Goal: Navigation & Orientation: Find specific page/section

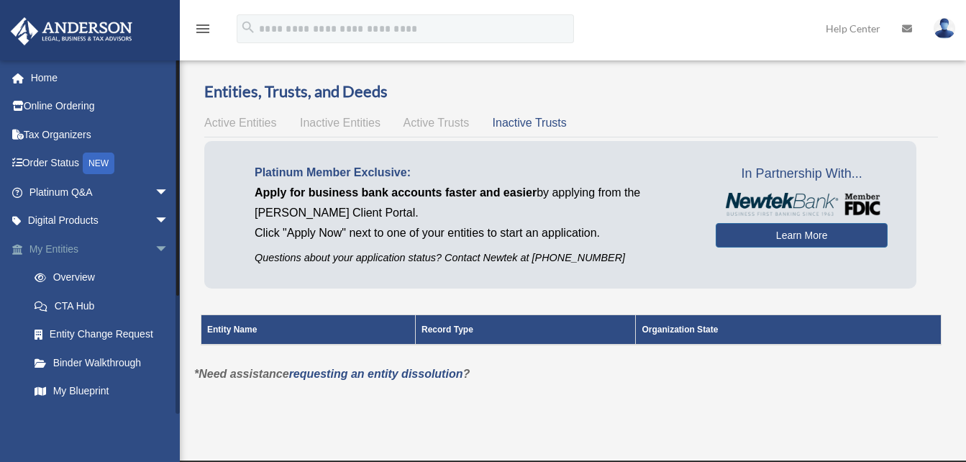
click at [155, 250] on span "arrow_drop_down" at bounding box center [169, 249] width 29 height 29
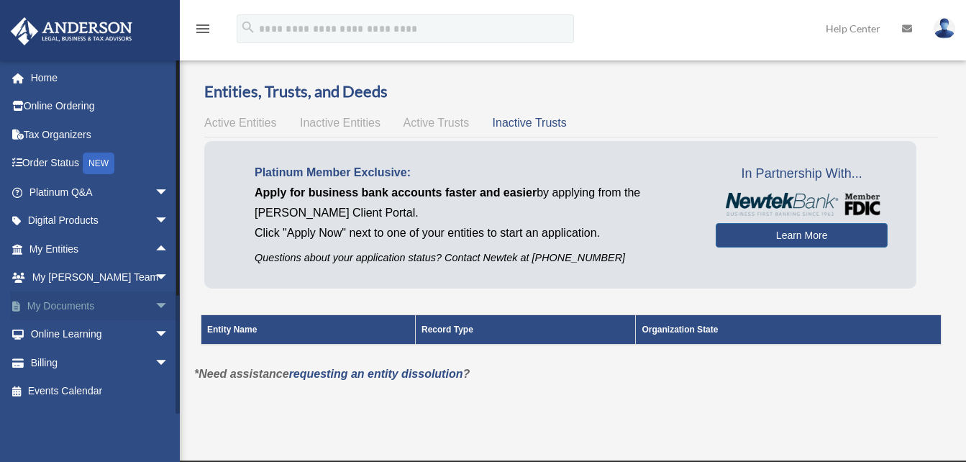
click at [155, 298] on span "arrow_drop_down" at bounding box center [169, 305] width 29 height 29
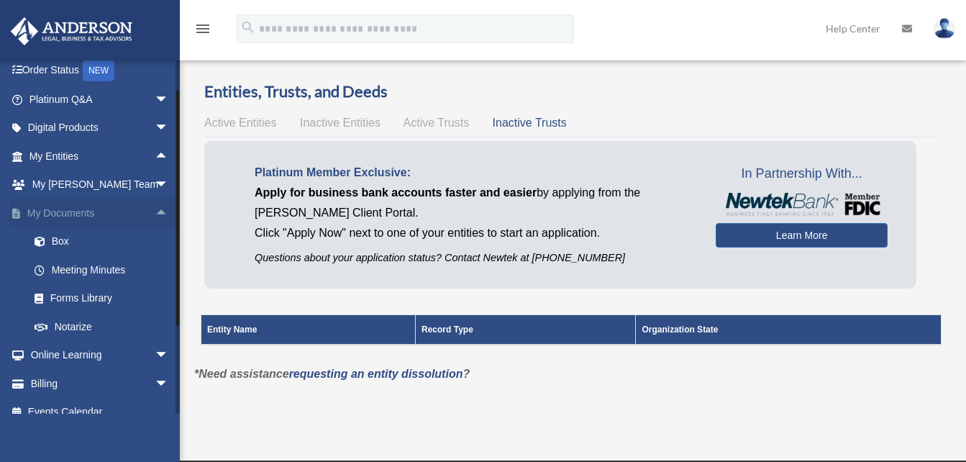
scroll to position [96, 0]
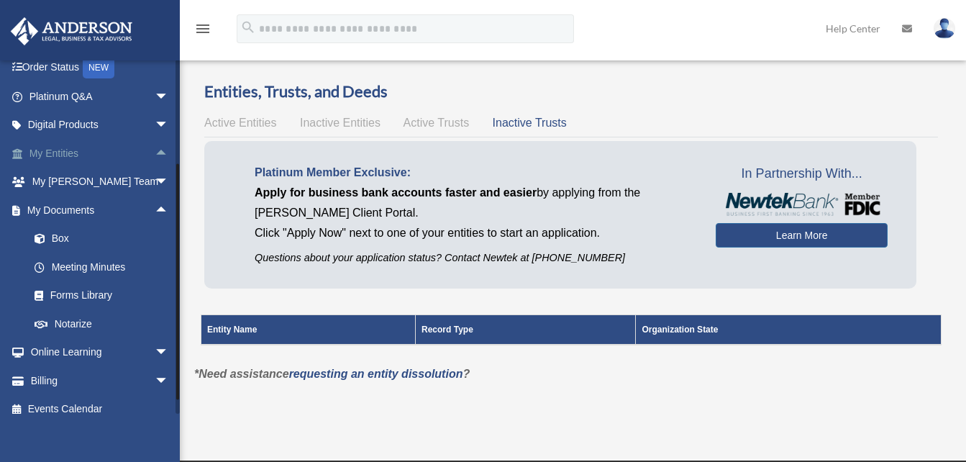
click at [155, 150] on span "arrow_drop_up" at bounding box center [169, 153] width 29 height 29
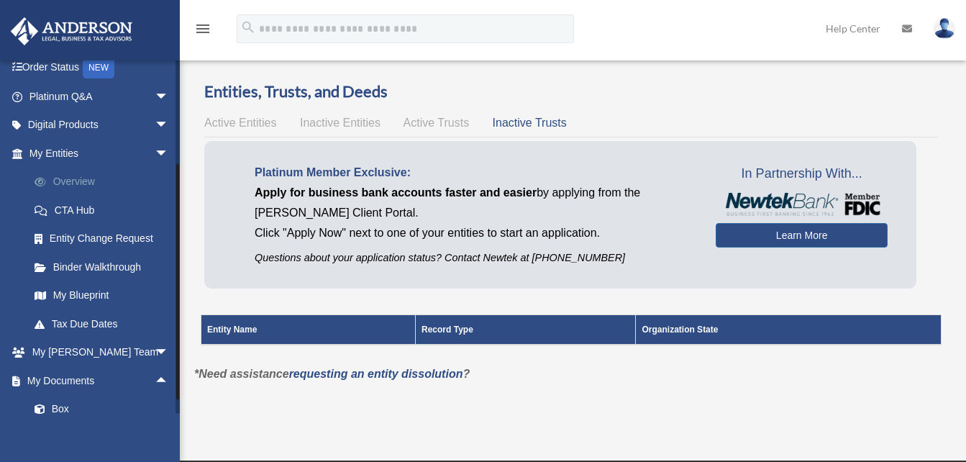
click at [70, 177] on link "Overview" at bounding box center [105, 182] width 170 height 29
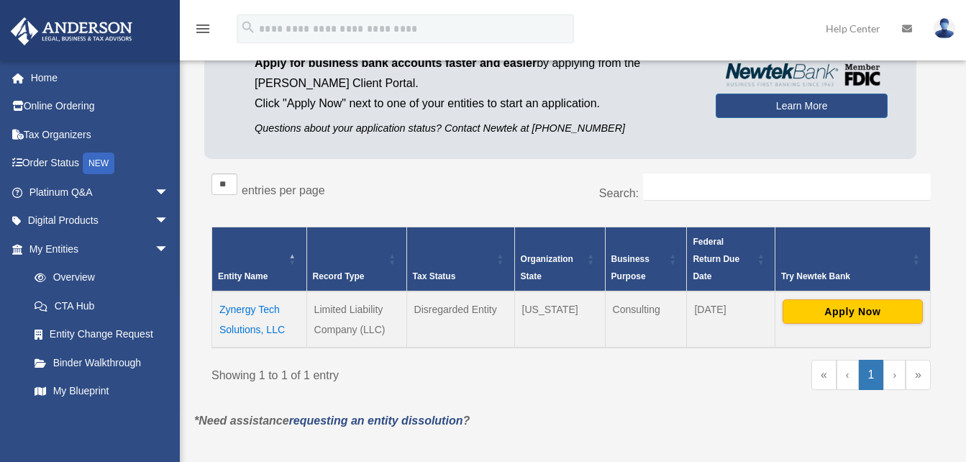
scroll to position [192, 0]
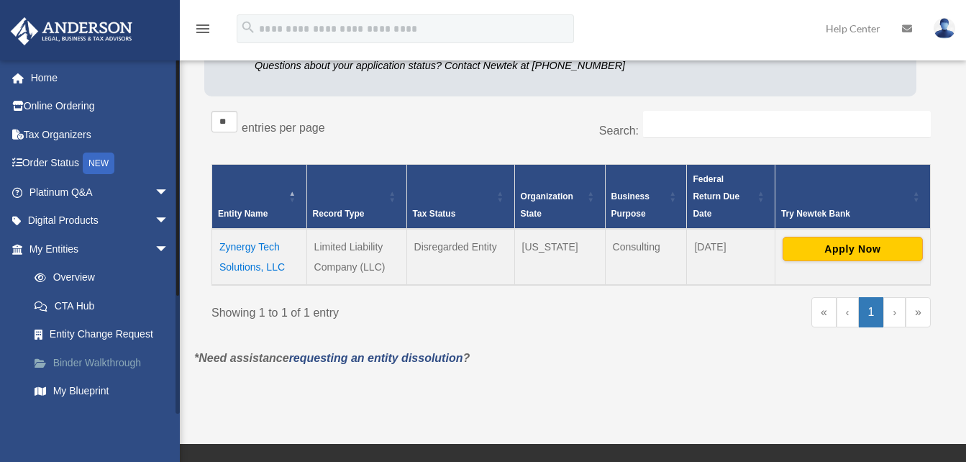
click at [100, 359] on link "Binder Walkthrough" at bounding box center [105, 362] width 170 height 29
click at [30, 245] on link "My Entities arrow_drop_down" at bounding box center [100, 249] width 181 height 29
click at [137, 215] on link "Digital Products arrow_drop_down" at bounding box center [100, 220] width 181 height 29
click at [155, 216] on span "arrow_drop_down" at bounding box center [169, 220] width 29 height 29
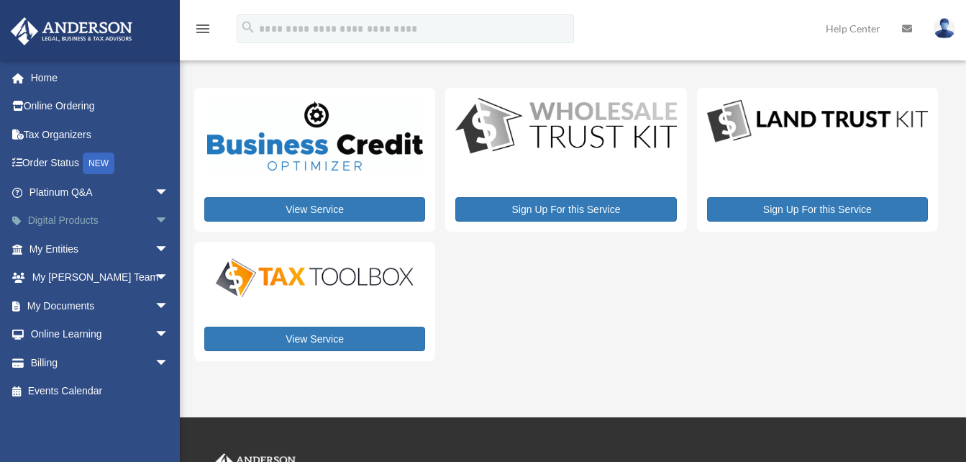
click at [155, 220] on span "arrow_drop_down" at bounding box center [169, 220] width 29 height 29
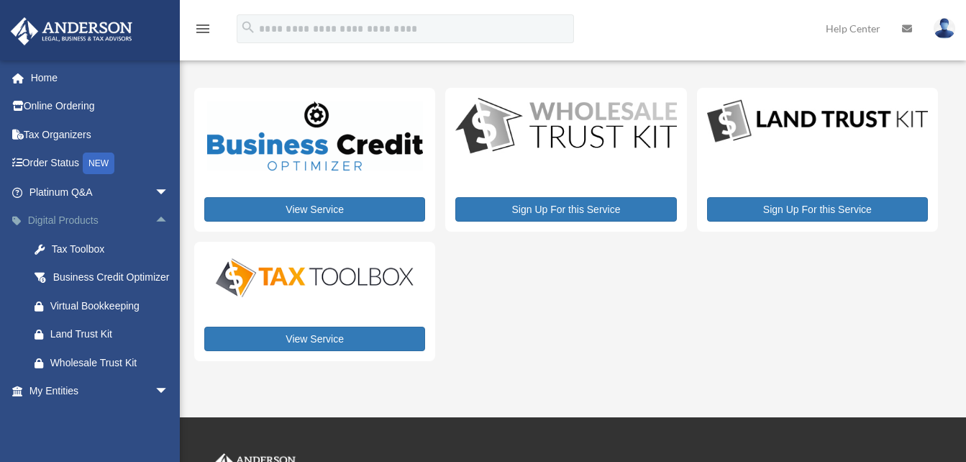
click at [155, 214] on span "arrow_drop_up" at bounding box center [169, 220] width 29 height 29
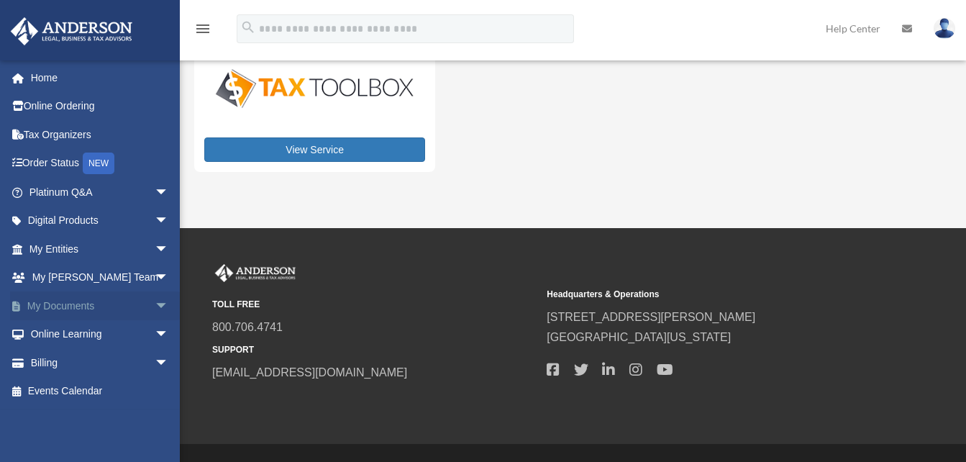
scroll to position [192, 0]
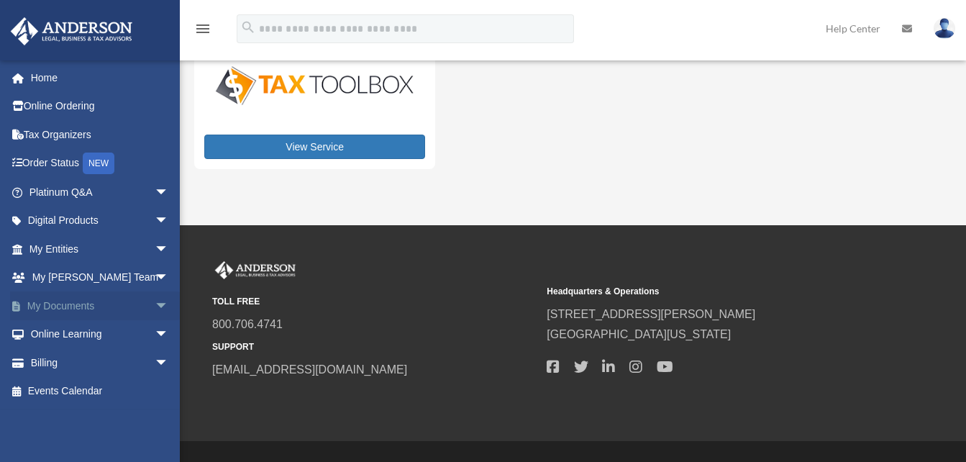
click at [155, 303] on span "arrow_drop_down" at bounding box center [169, 305] width 29 height 29
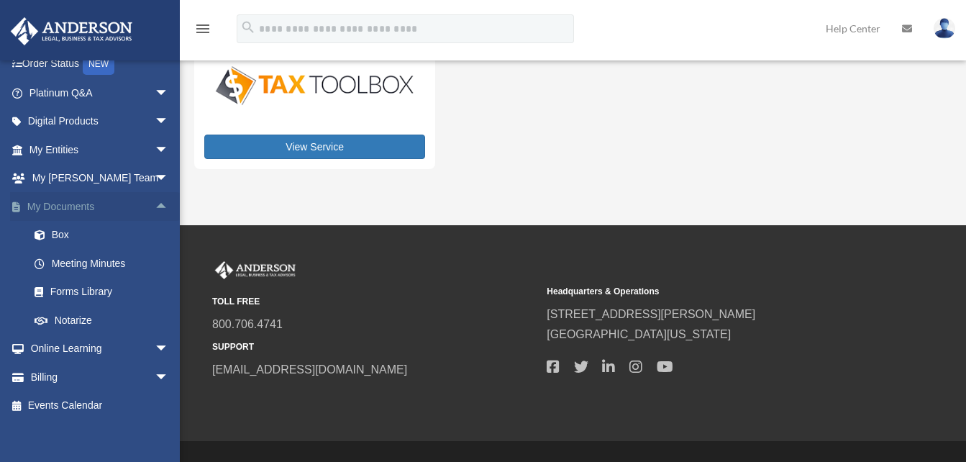
scroll to position [109, 0]
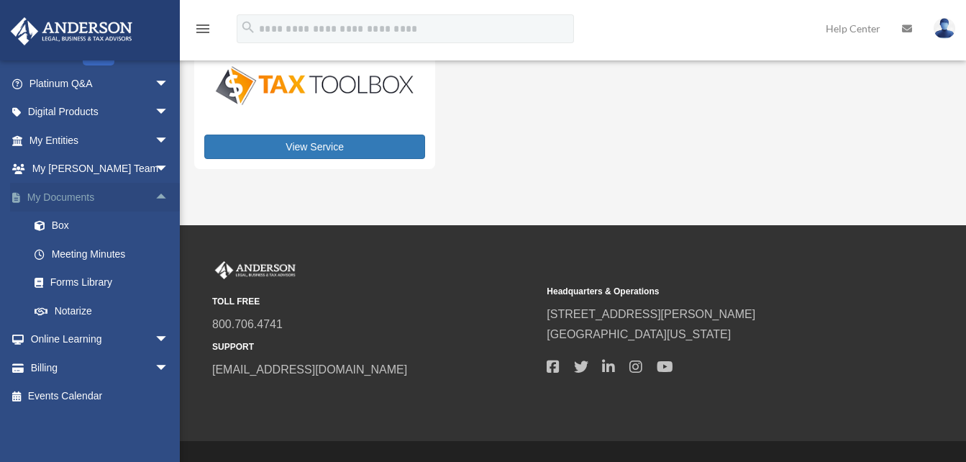
click at [155, 191] on span "arrow_drop_up" at bounding box center [169, 197] width 29 height 29
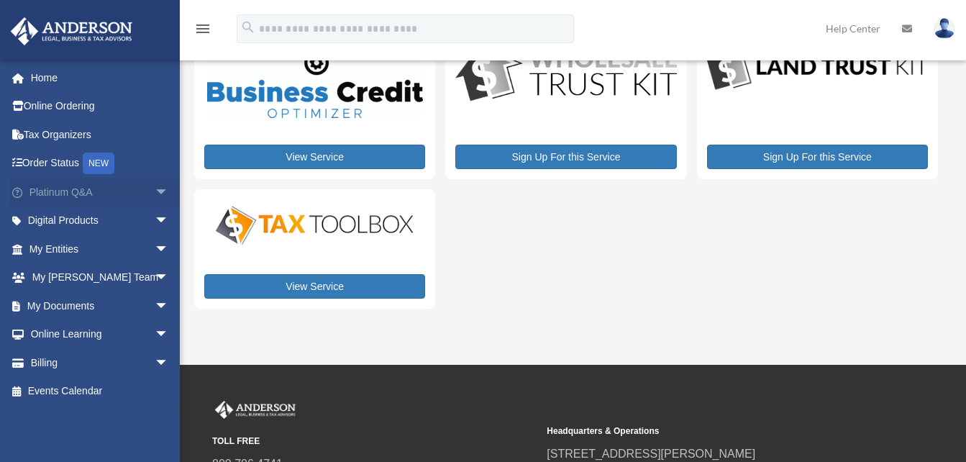
scroll to position [48, 0]
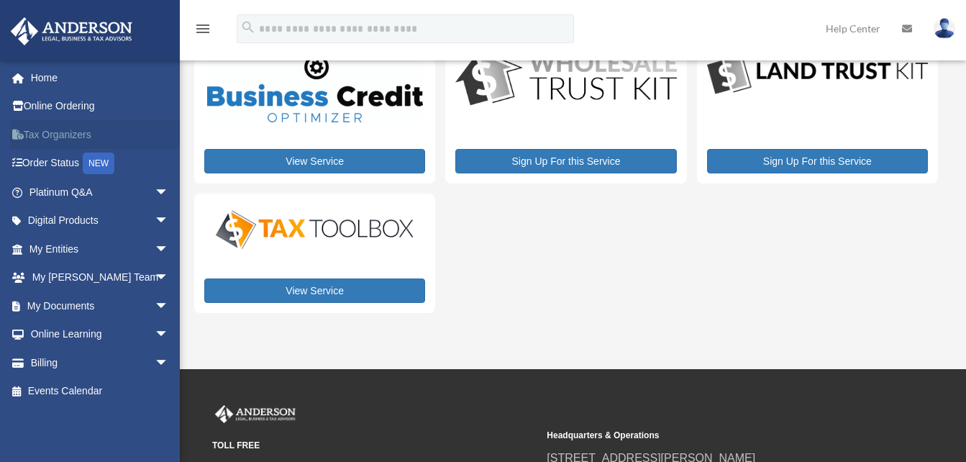
click at [55, 137] on link "Tax Organizers" at bounding box center [100, 134] width 181 height 29
click at [80, 103] on link "Online Ordering" at bounding box center [100, 106] width 181 height 29
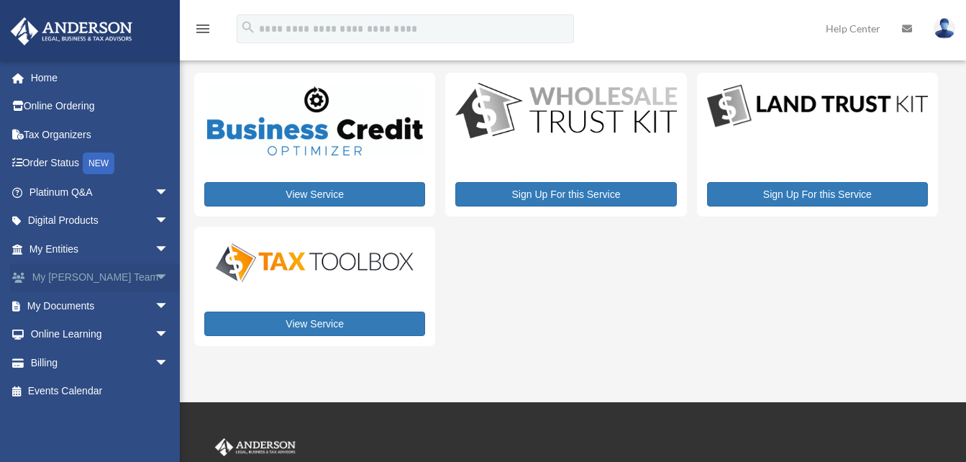
scroll to position [0, 0]
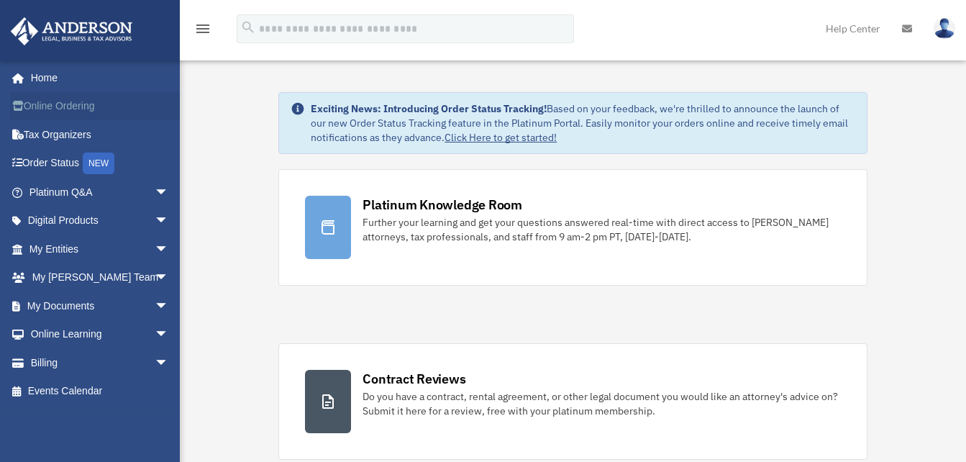
click at [83, 99] on link "Online Ordering" at bounding box center [100, 106] width 181 height 29
click at [155, 306] on span "arrow_drop_down" at bounding box center [169, 305] width 29 height 29
click at [102, 329] on link "Box" at bounding box center [105, 334] width 170 height 29
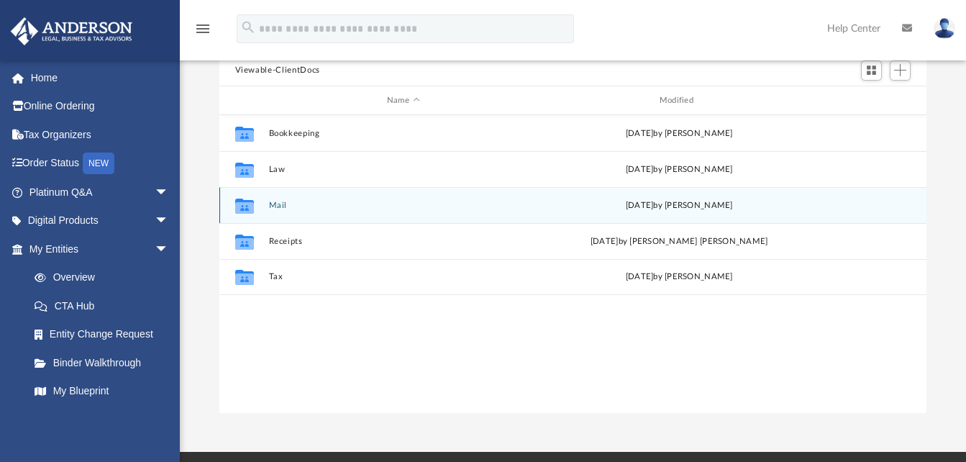
scroll to position [144, 0]
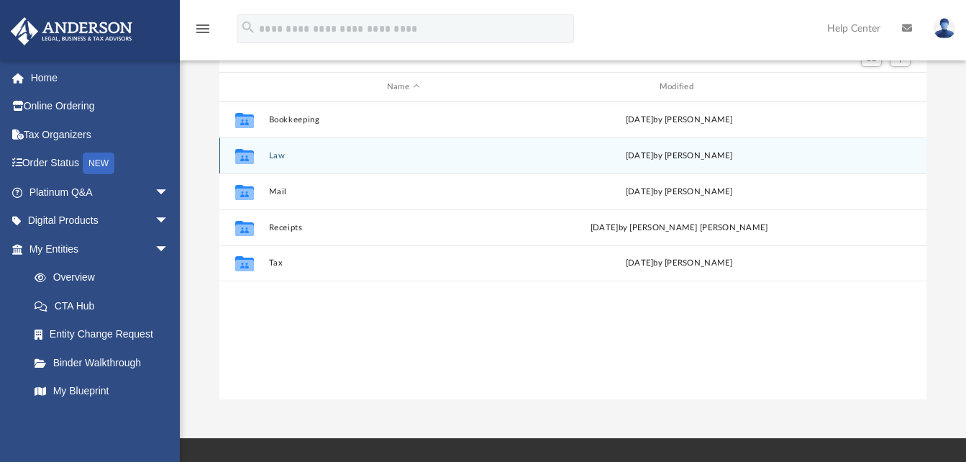
click at [276, 154] on button "Law" at bounding box center [403, 155] width 270 height 9
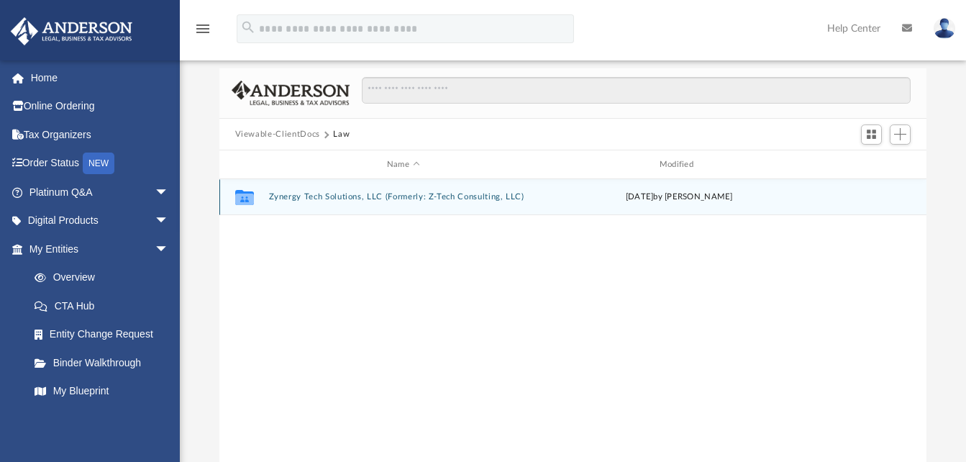
scroll to position [0, 0]
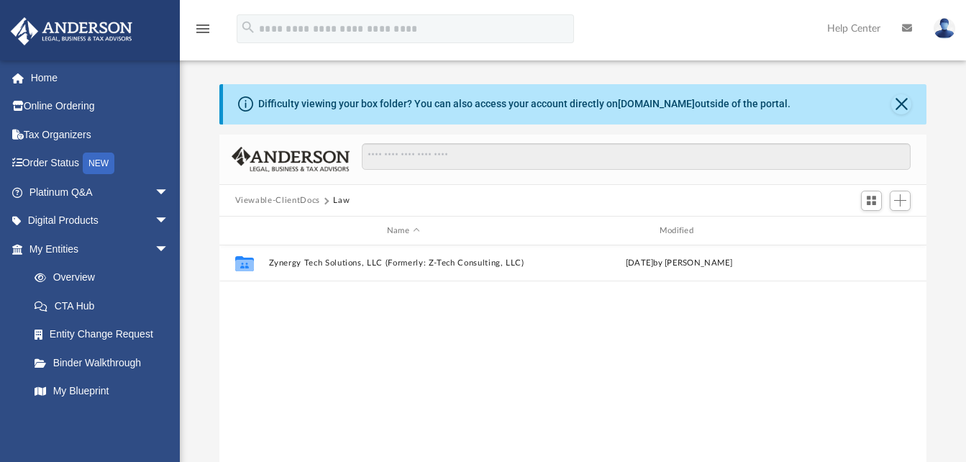
click at [299, 198] on button "Viewable-ClientDocs" at bounding box center [277, 200] width 85 height 13
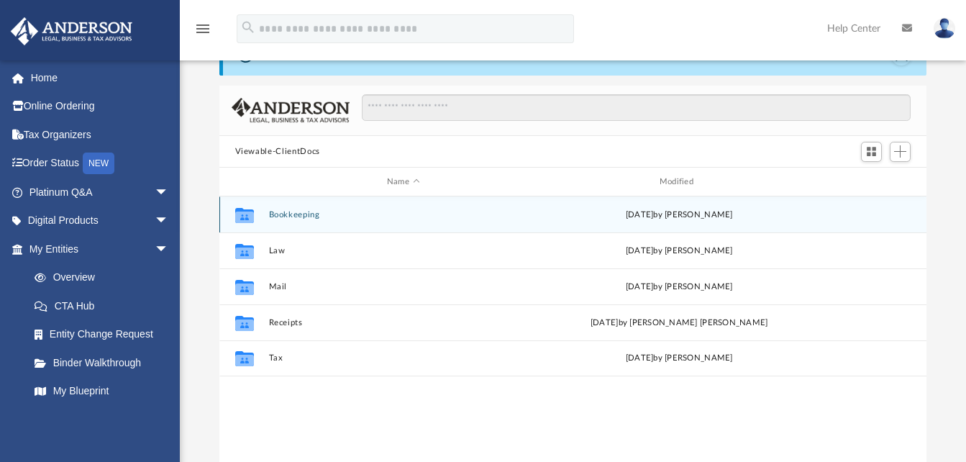
scroll to position [48, 0]
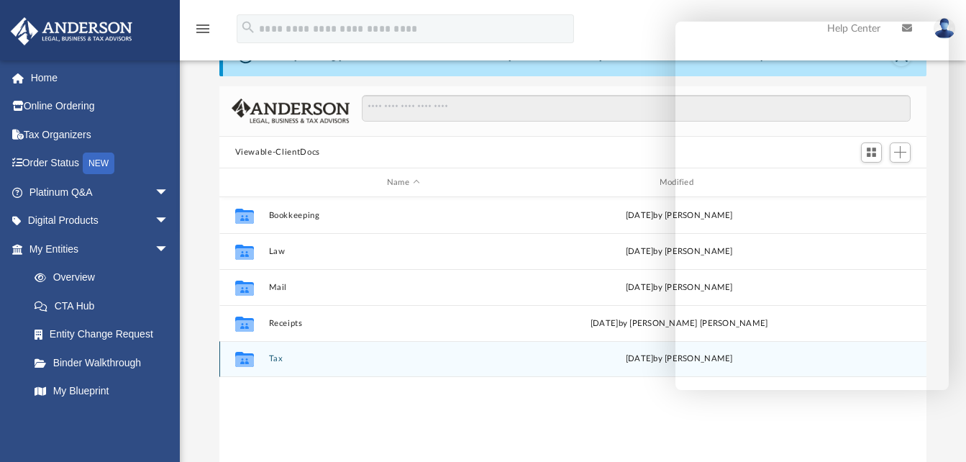
click at [264, 355] on div "Collaborated Folder Tax Tue Jul 29 2025 by Charles Rogler" at bounding box center [573, 359] width 708 height 36
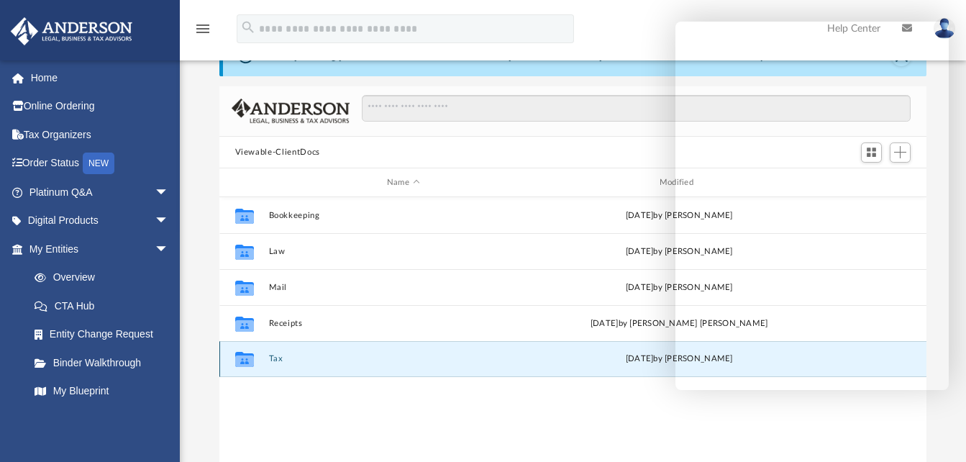
click at [243, 362] on icon "grid" at bounding box center [244, 359] width 19 height 15
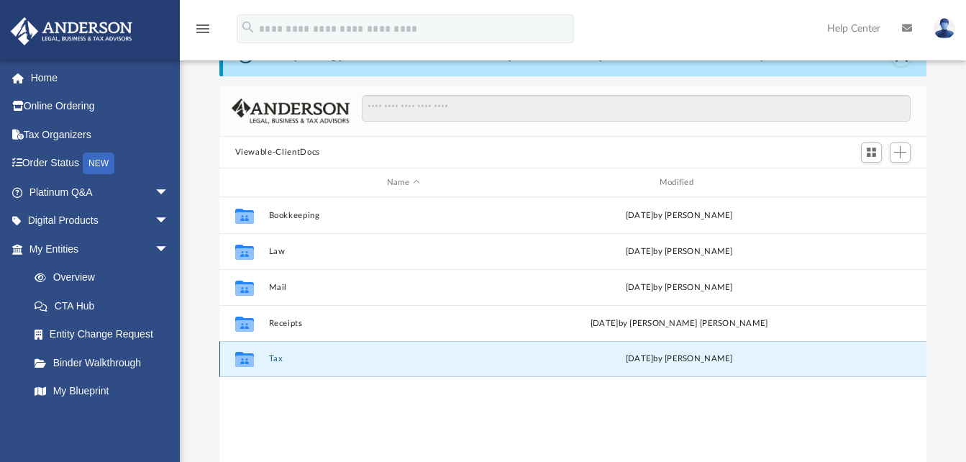
click at [247, 363] on icon "grid" at bounding box center [244, 359] width 19 height 15
click at [243, 360] on g "grid" at bounding box center [244, 359] width 19 height 15
click at [243, 360] on icon "grid" at bounding box center [244, 359] width 19 height 15
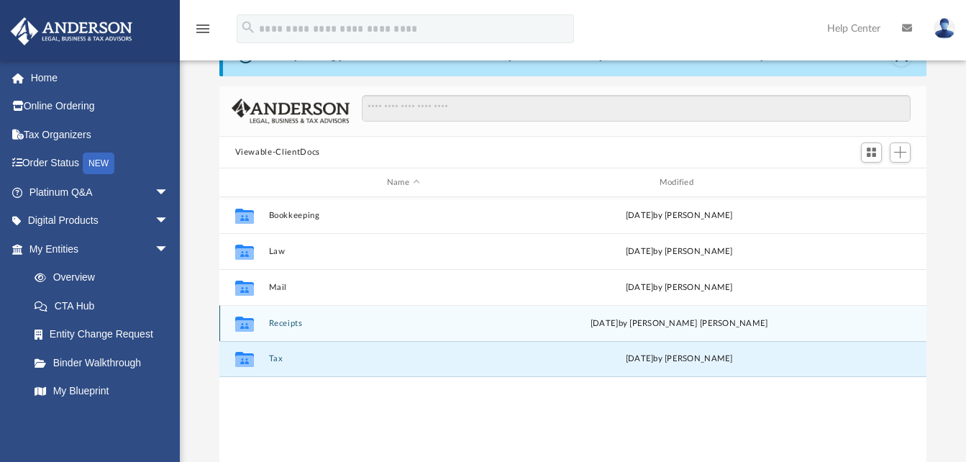
click at [249, 324] on icon "grid" at bounding box center [244, 326] width 19 height 12
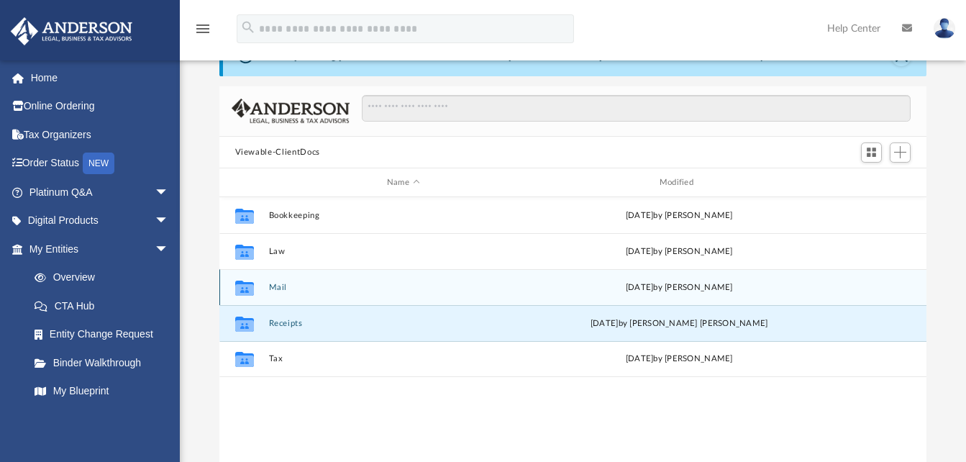
click at [245, 286] on icon "grid" at bounding box center [244, 290] width 19 height 12
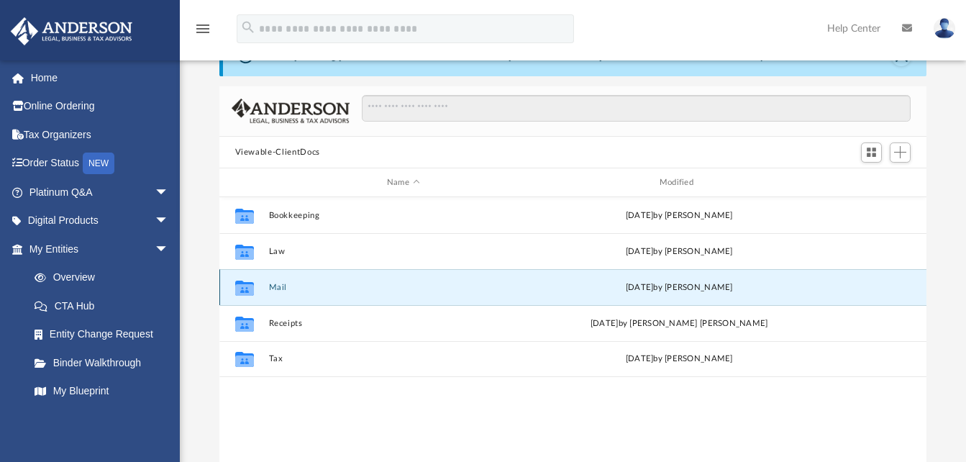
click at [245, 286] on icon "grid" at bounding box center [244, 290] width 19 height 12
click at [276, 288] on button "Mail" at bounding box center [403, 287] width 270 height 9
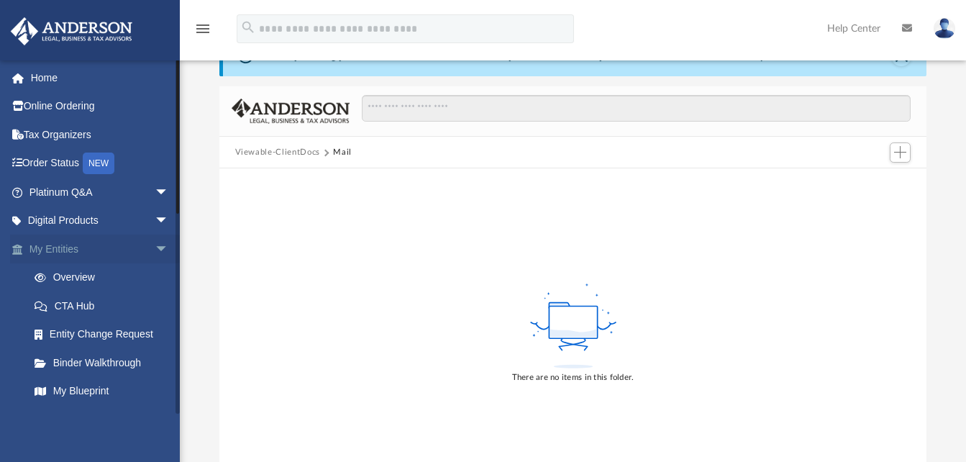
click at [155, 244] on span "arrow_drop_down" at bounding box center [169, 249] width 29 height 29
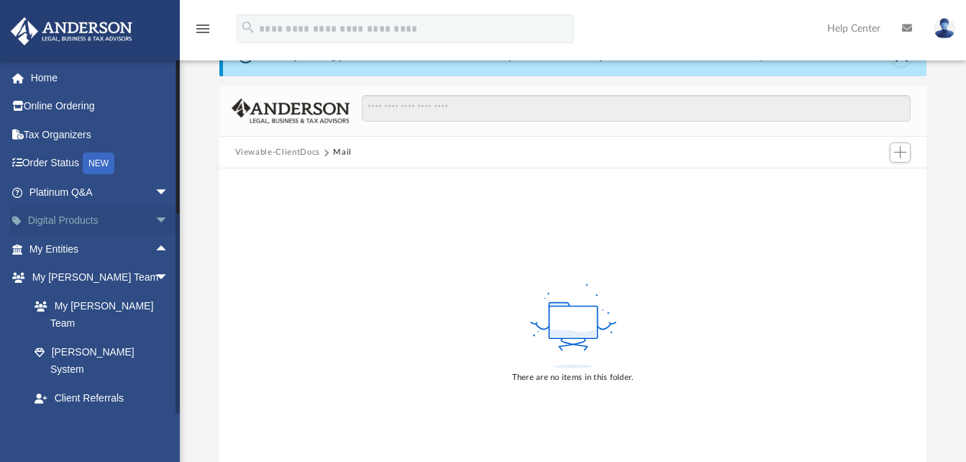
click at [155, 217] on span "arrow_drop_down" at bounding box center [169, 220] width 29 height 29
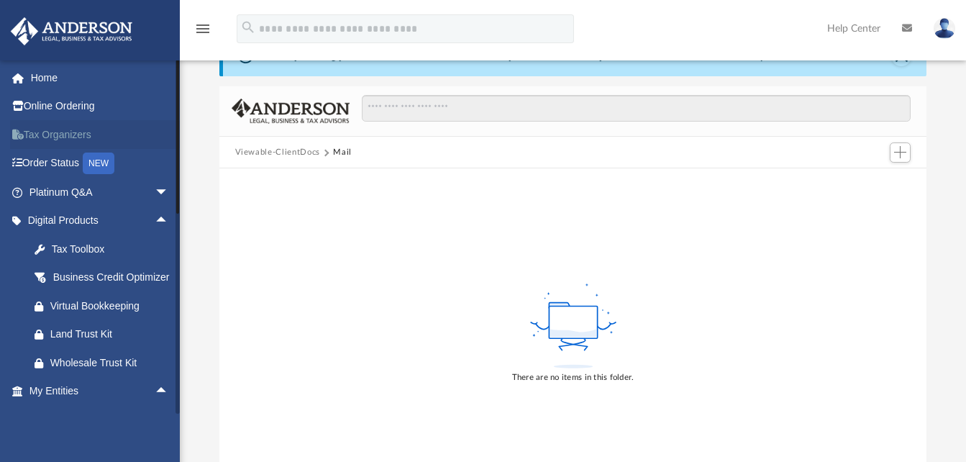
click at [91, 135] on link "Tax Organizers" at bounding box center [100, 134] width 181 height 29
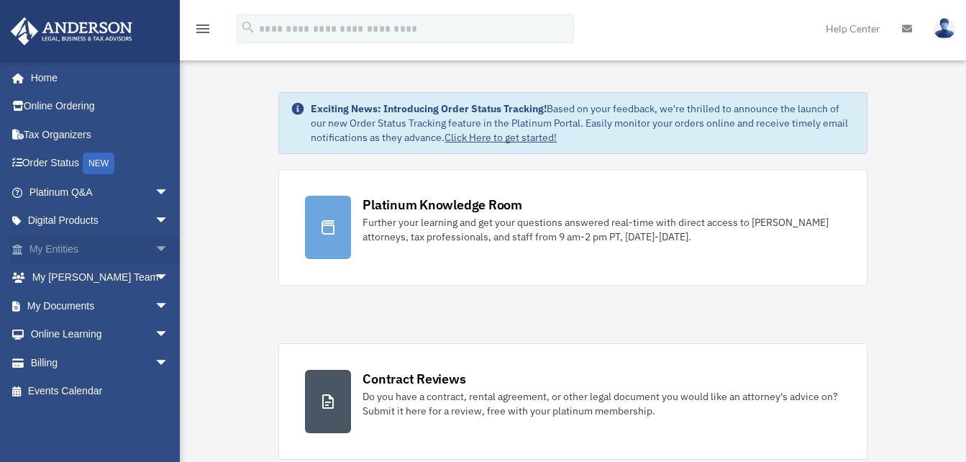
click at [155, 247] on span "arrow_drop_down" at bounding box center [169, 249] width 29 height 29
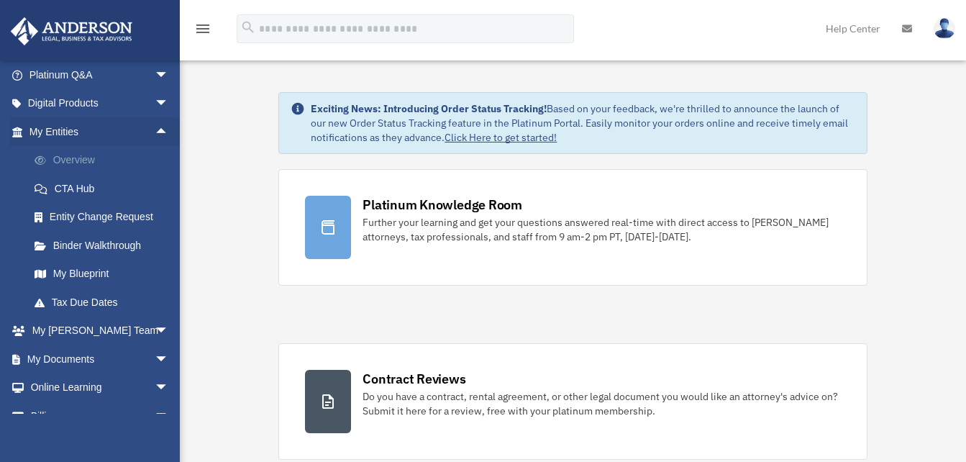
scroll to position [144, 0]
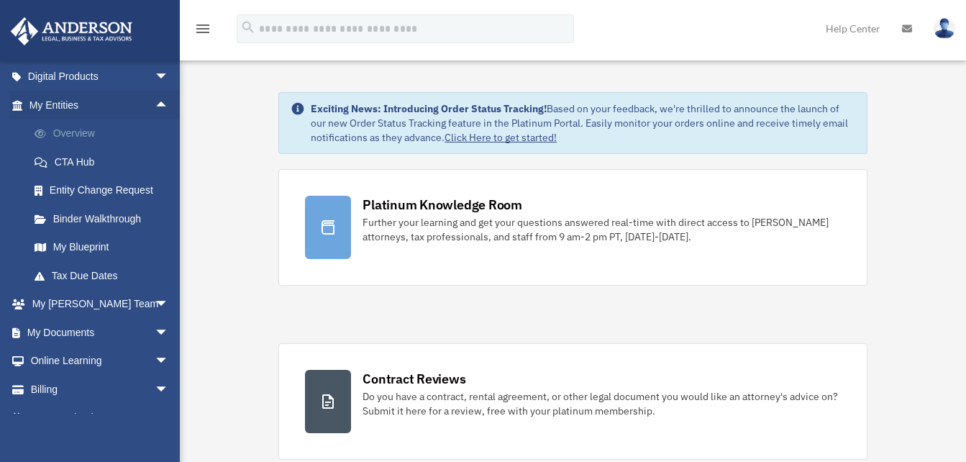
click at [79, 133] on link "Overview" at bounding box center [105, 133] width 170 height 29
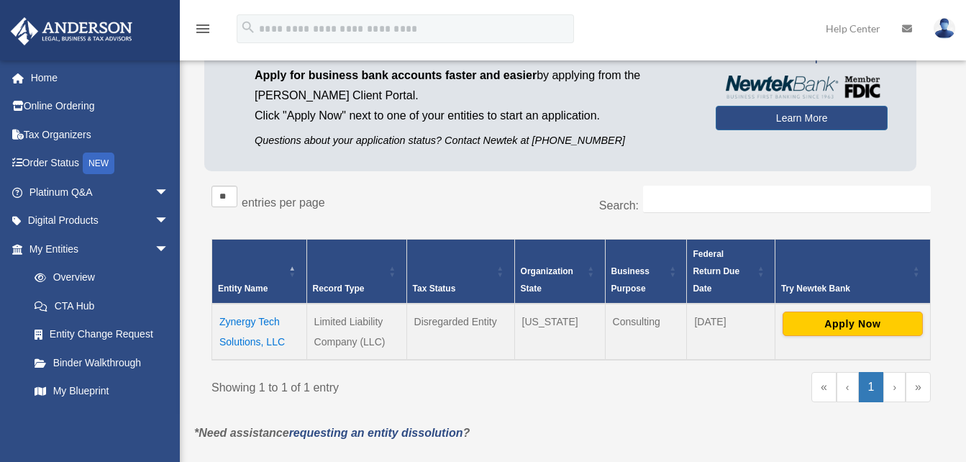
scroll to position [144, 0]
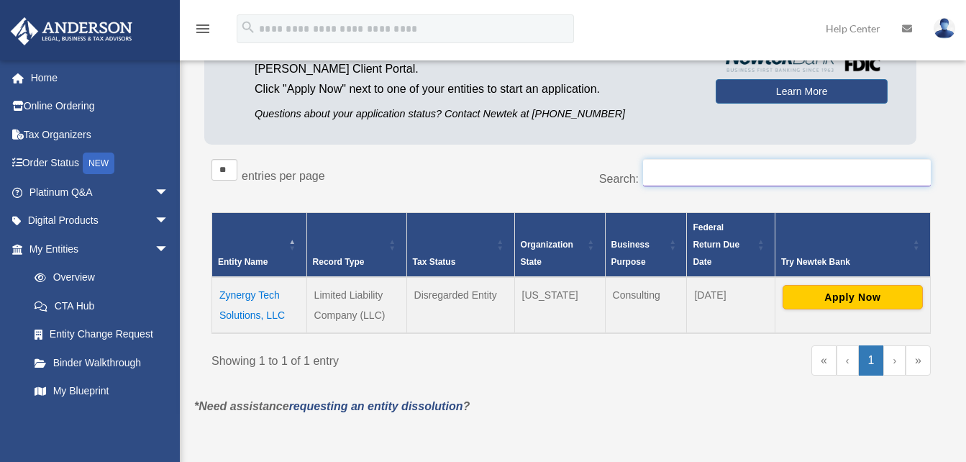
click at [661, 178] on input "Search:" at bounding box center [787, 172] width 288 height 27
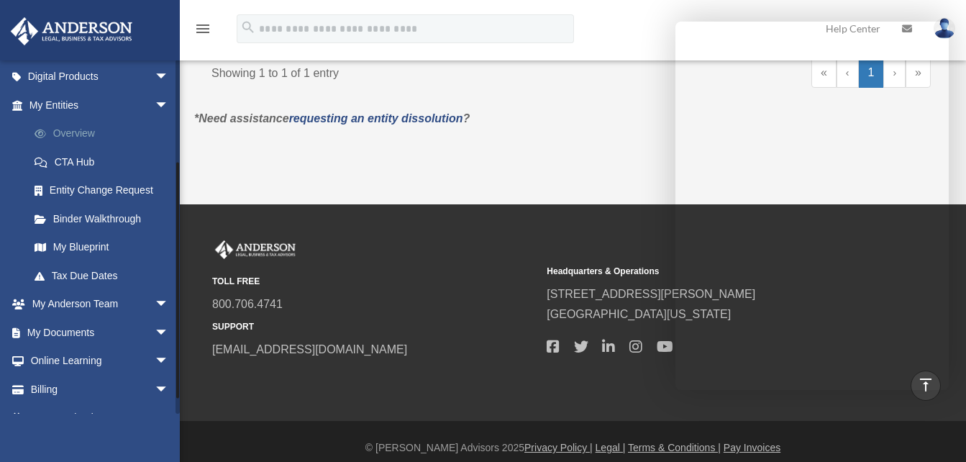
click at [83, 130] on link "Overview" at bounding box center [105, 133] width 170 height 29
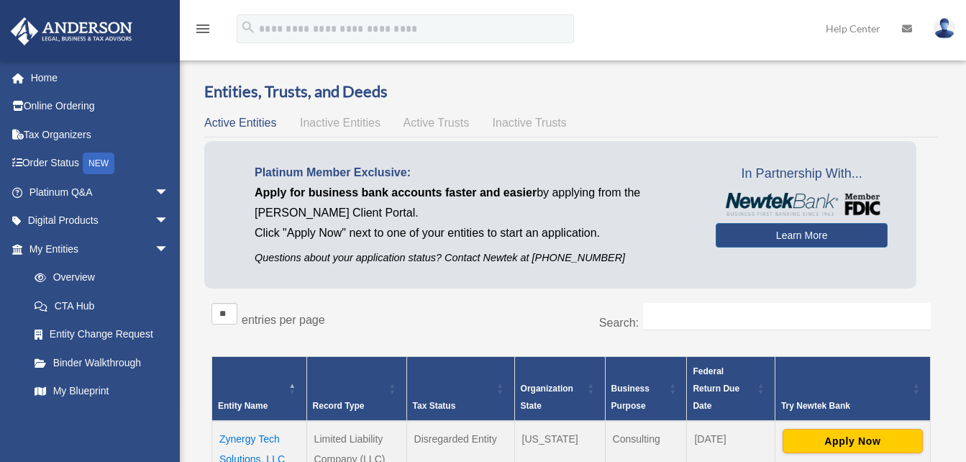
scroll to position [96, 0]
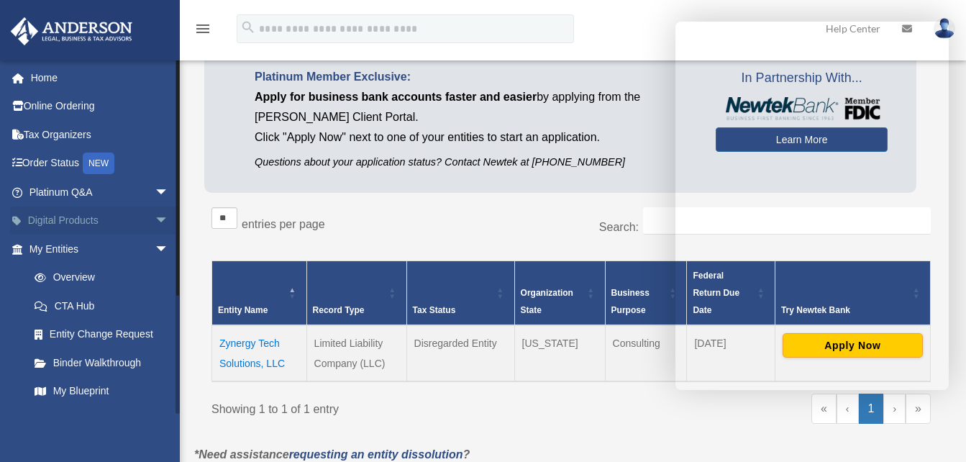
click at [155, 214] on span "arrow_drop_down" at bounding box center [169, 220] width 29 height 29
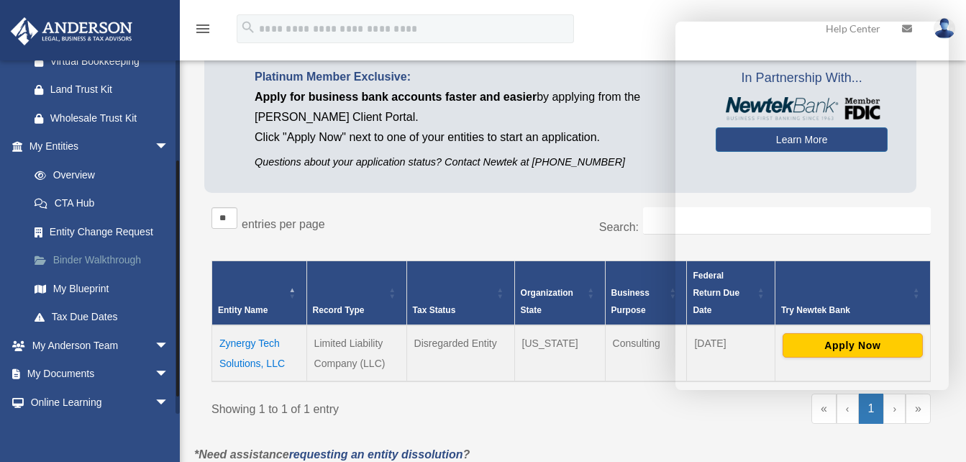
scroll to position [288, 0]
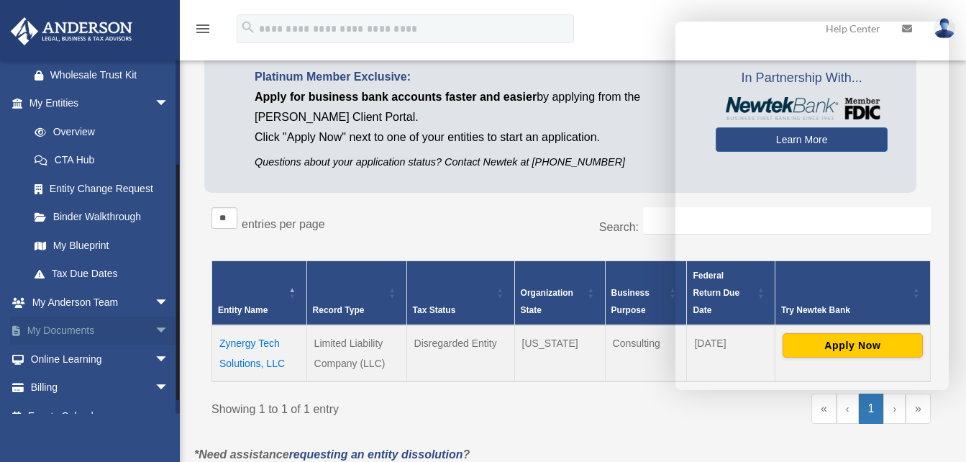
click at [155, 344] on span "arrow_drop_down" at bounding box center [169, 331] width 29 height 29
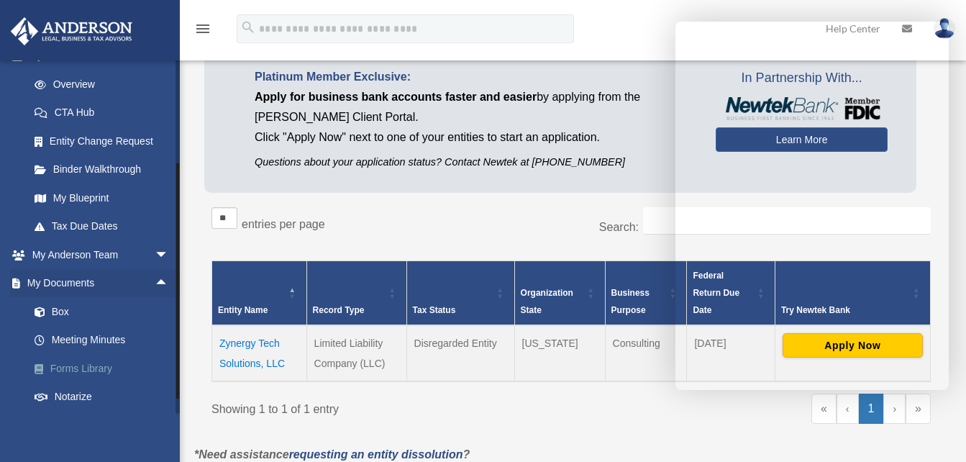
scroll to position [383, 0]
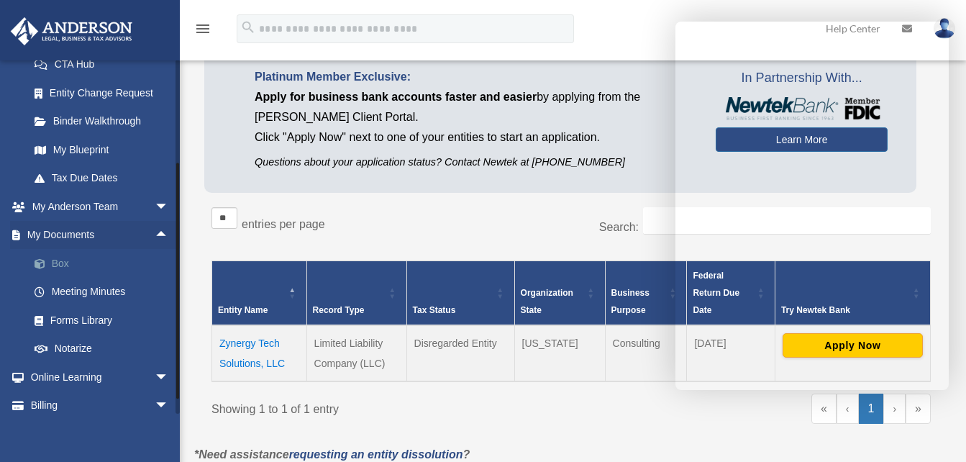
click at [55, 278] on link "Box" at bounding box center [105, 263] width 170 height 29
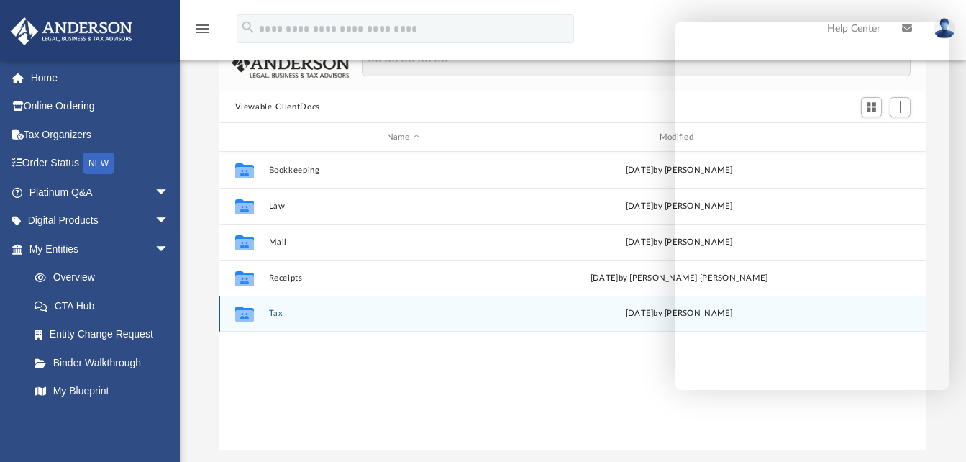
scroll to position [96, 0]
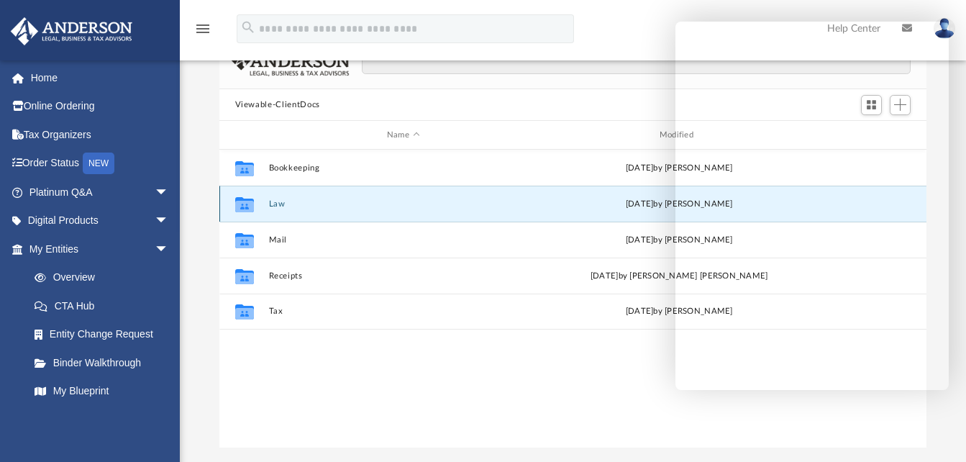
click at [278, 203] on button "Law" at bounding box center [403, 203] width 270 height 9
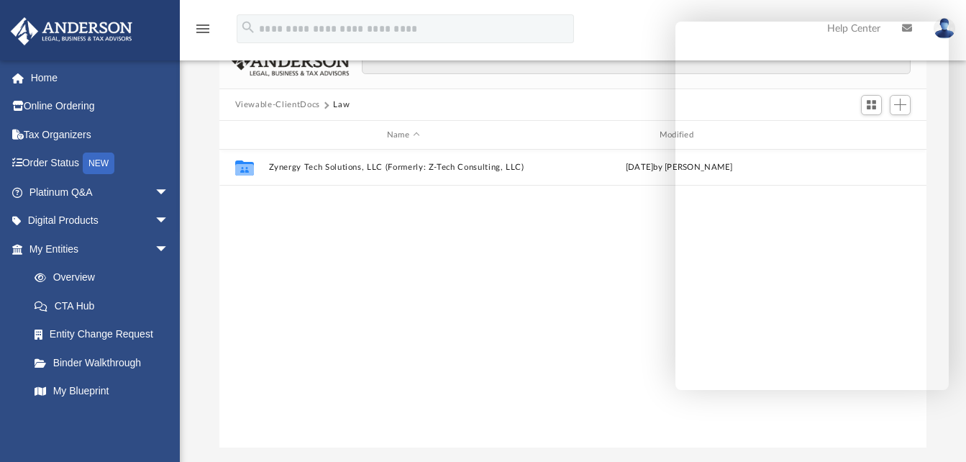
click at [506, 296] on div "Collaborated Folder Zynergy Tech Solutions, LLC (Formerly: Z-Tech Consulting, L…" at bounding box center [573, 299] width 708 height 298
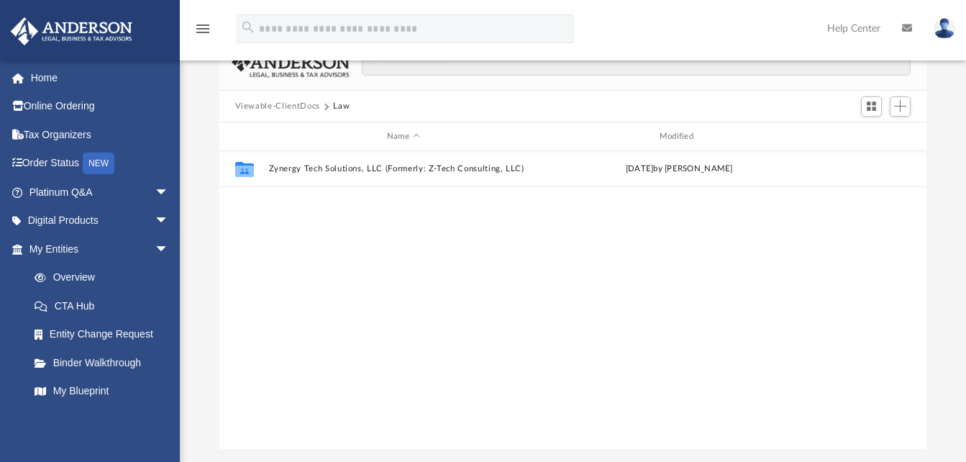
scroll to position [0, 0]
